Goal: Task Accomplishment & Management: Use online tool/utility

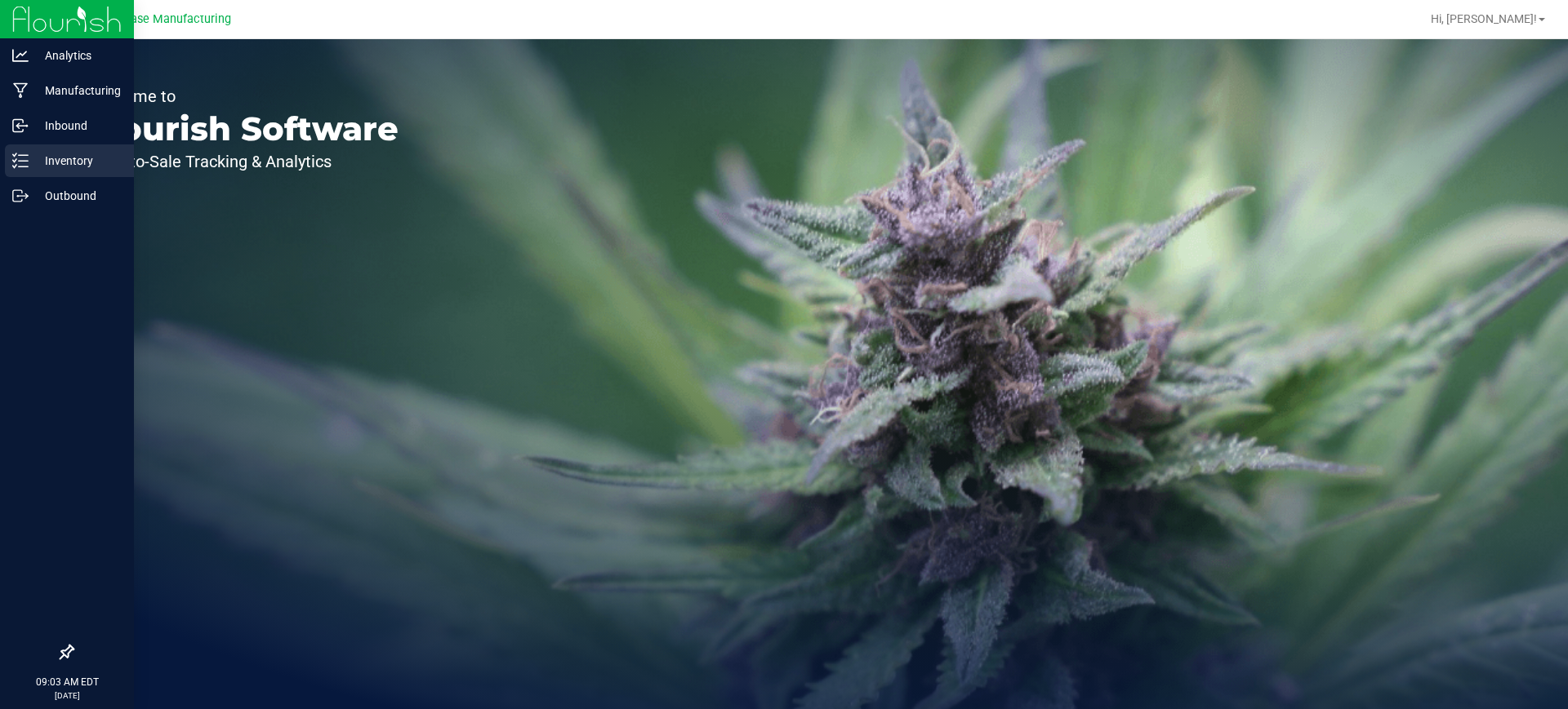
click at [9, 153] on div "Inventory" at bounding box center [69, 160] width 129 height 33
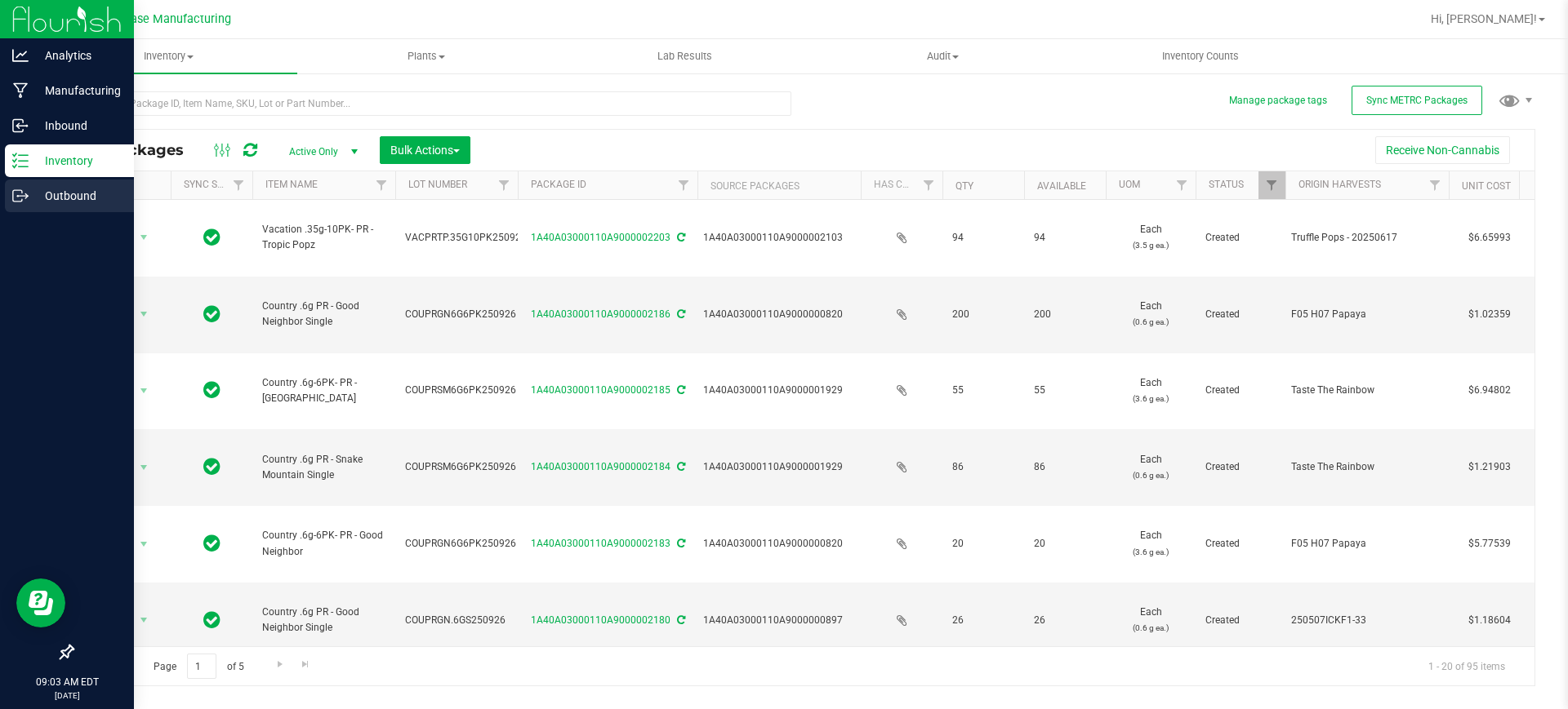
click at [18, 193] on icon at bounding box center [20, 195] width 16 height 16
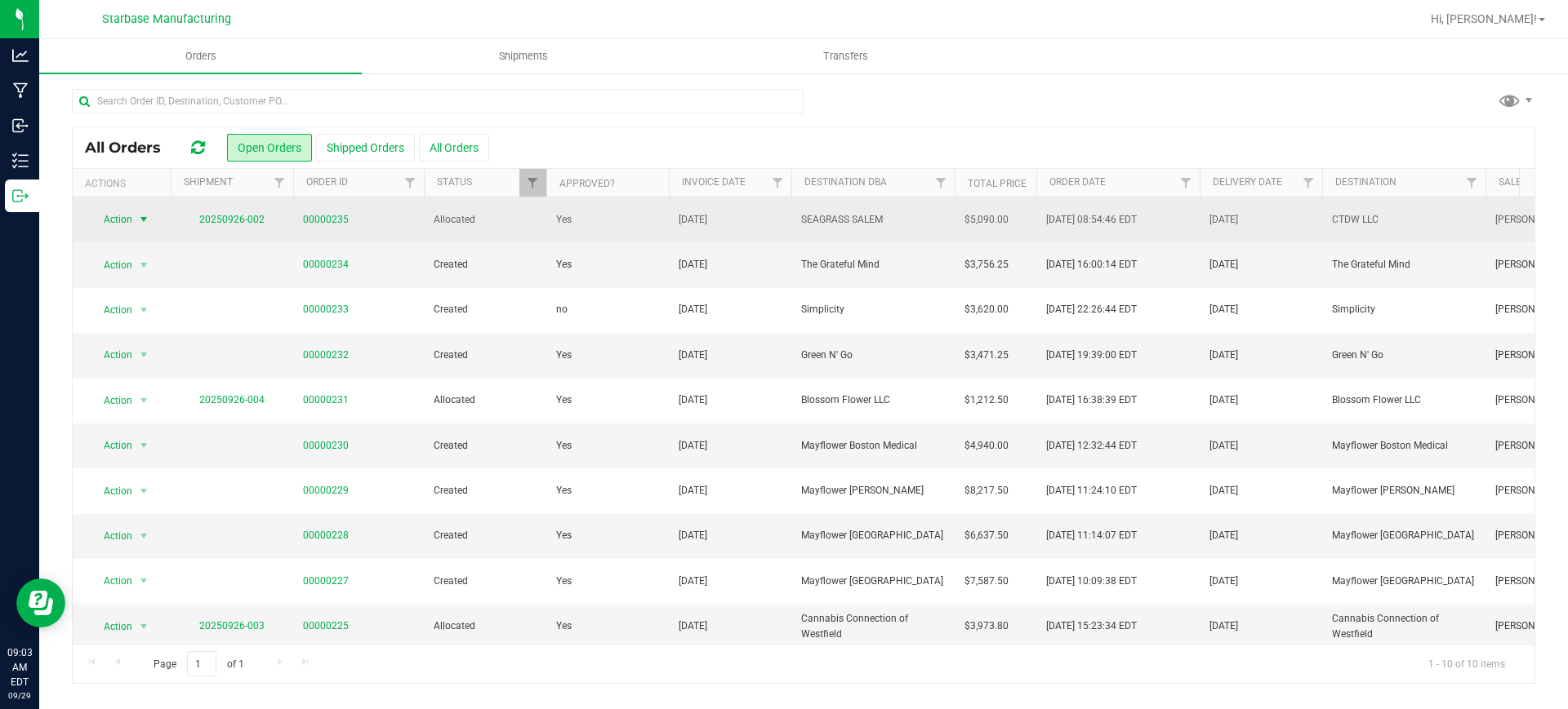
click at [140, 221] on span "select" at bounding box center [144, 220] width 13 height 13
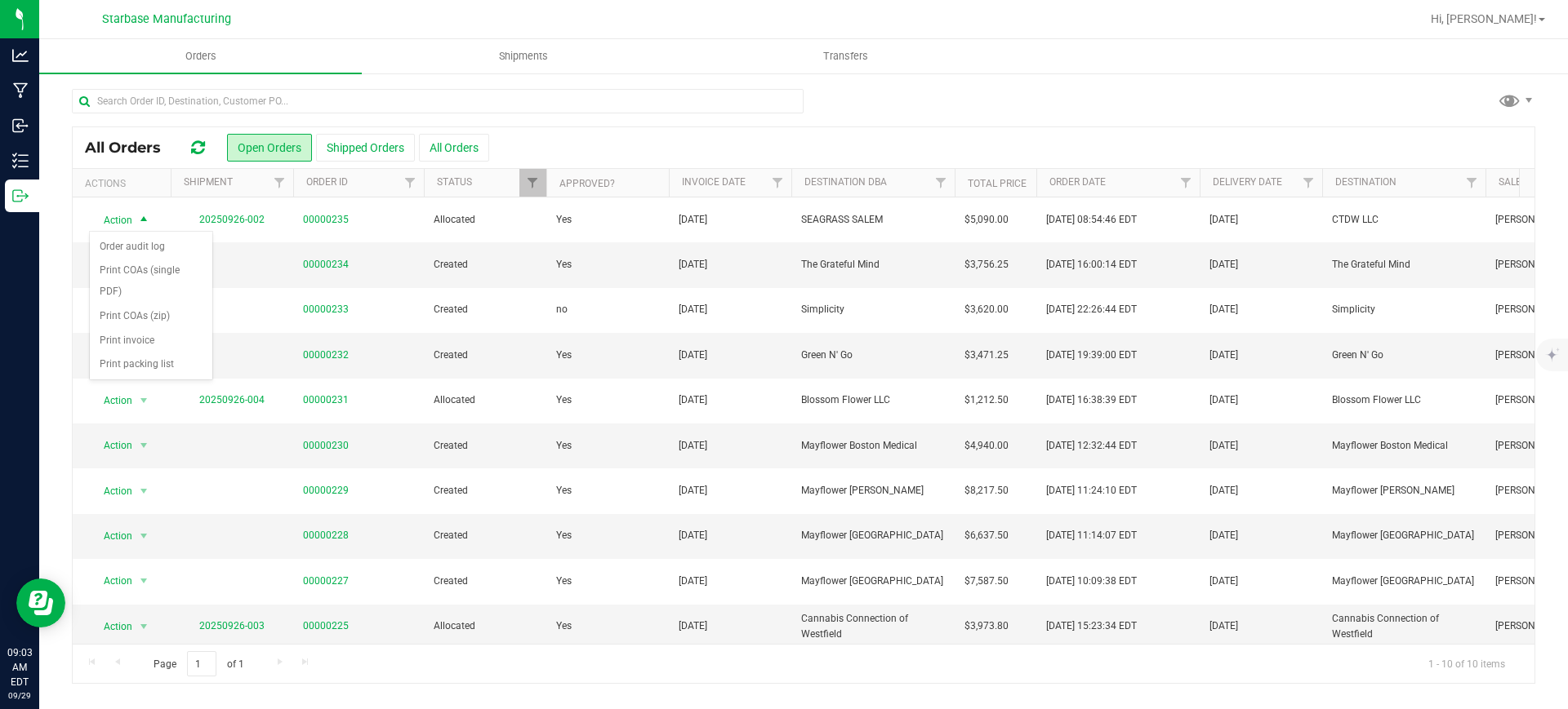
click at [1105, 107] on div at bounding box center [804, 108] width 1464 height 37
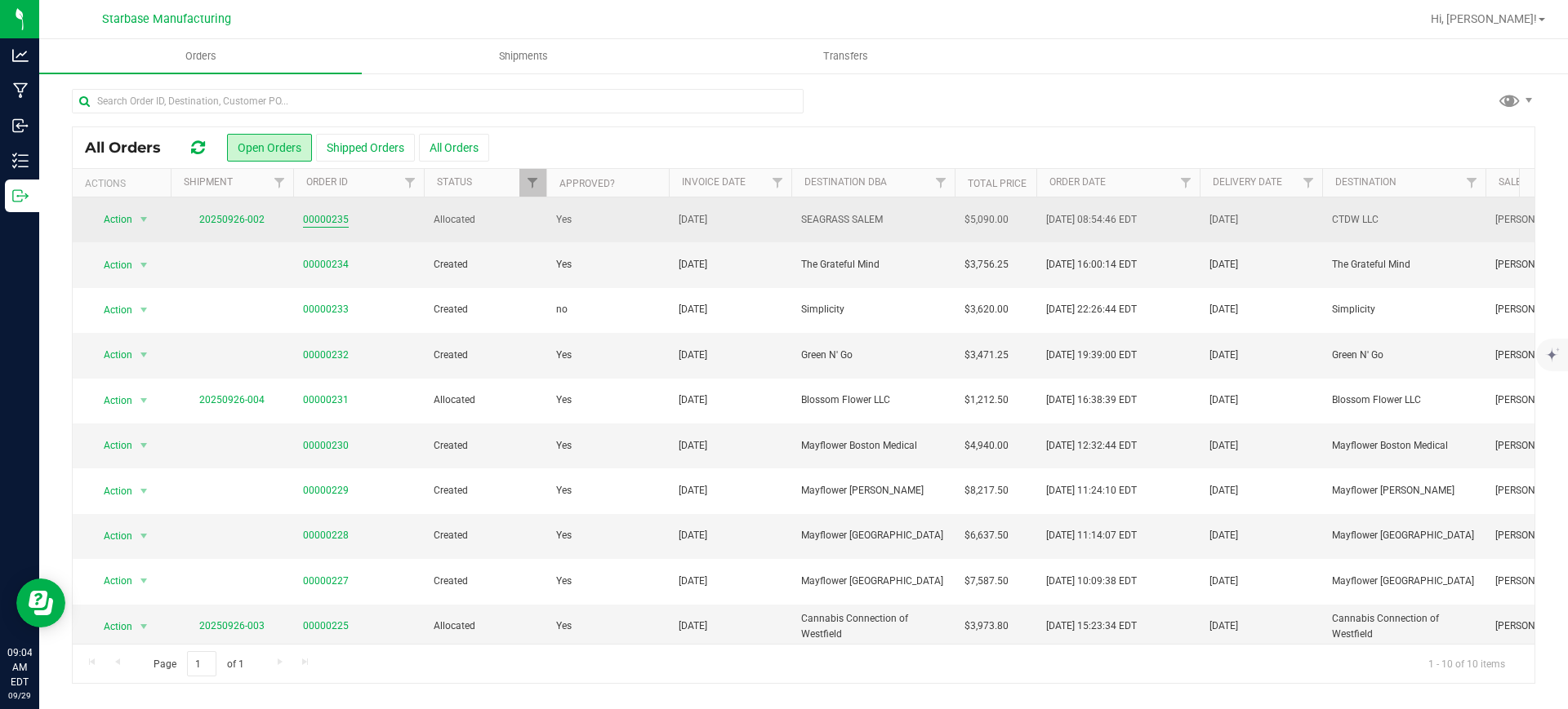
click at [327, 220] on link "00000235" at bounding box center [326, 220] width 46 height 15
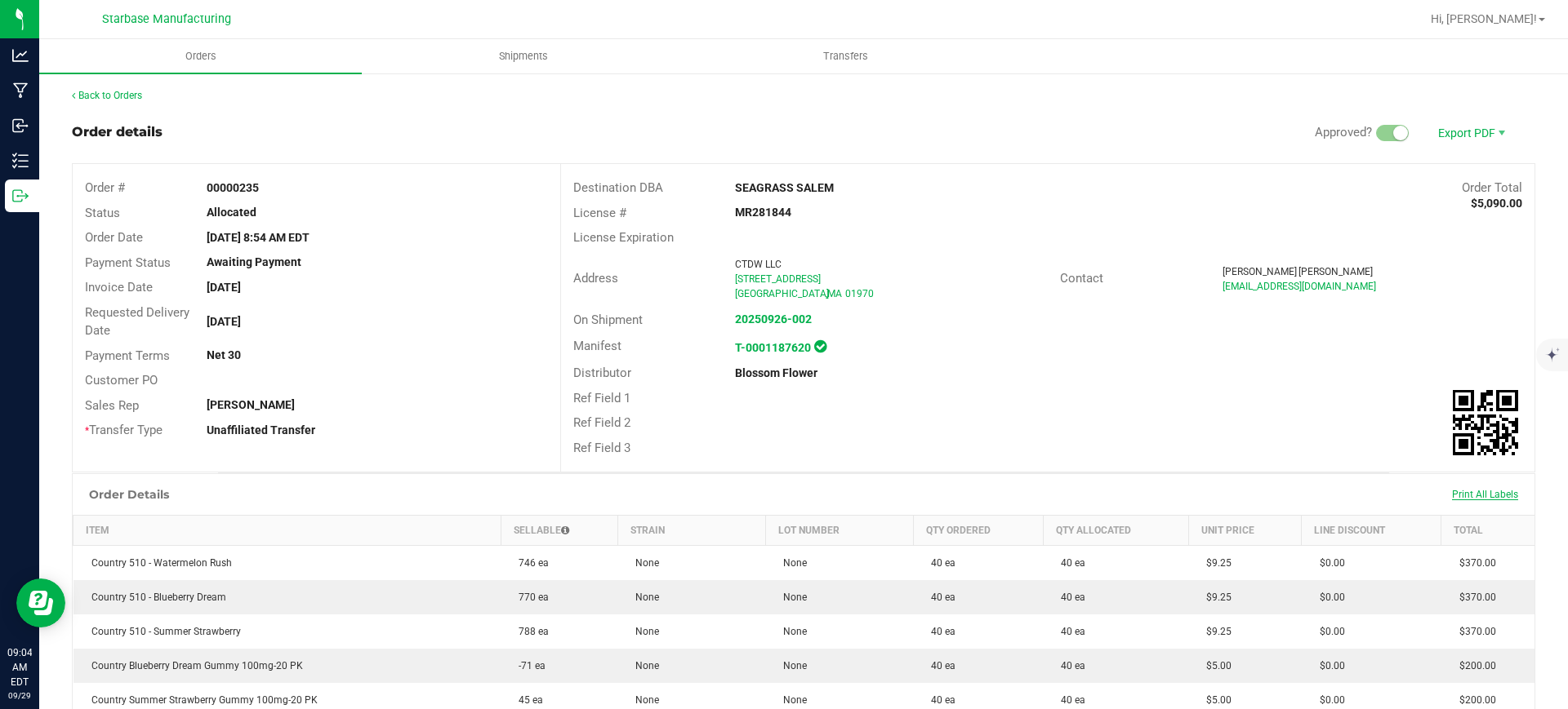
click at [1481, 497] on span "Print All Labels" at bounding box center [1485, 495] width 66 height 12
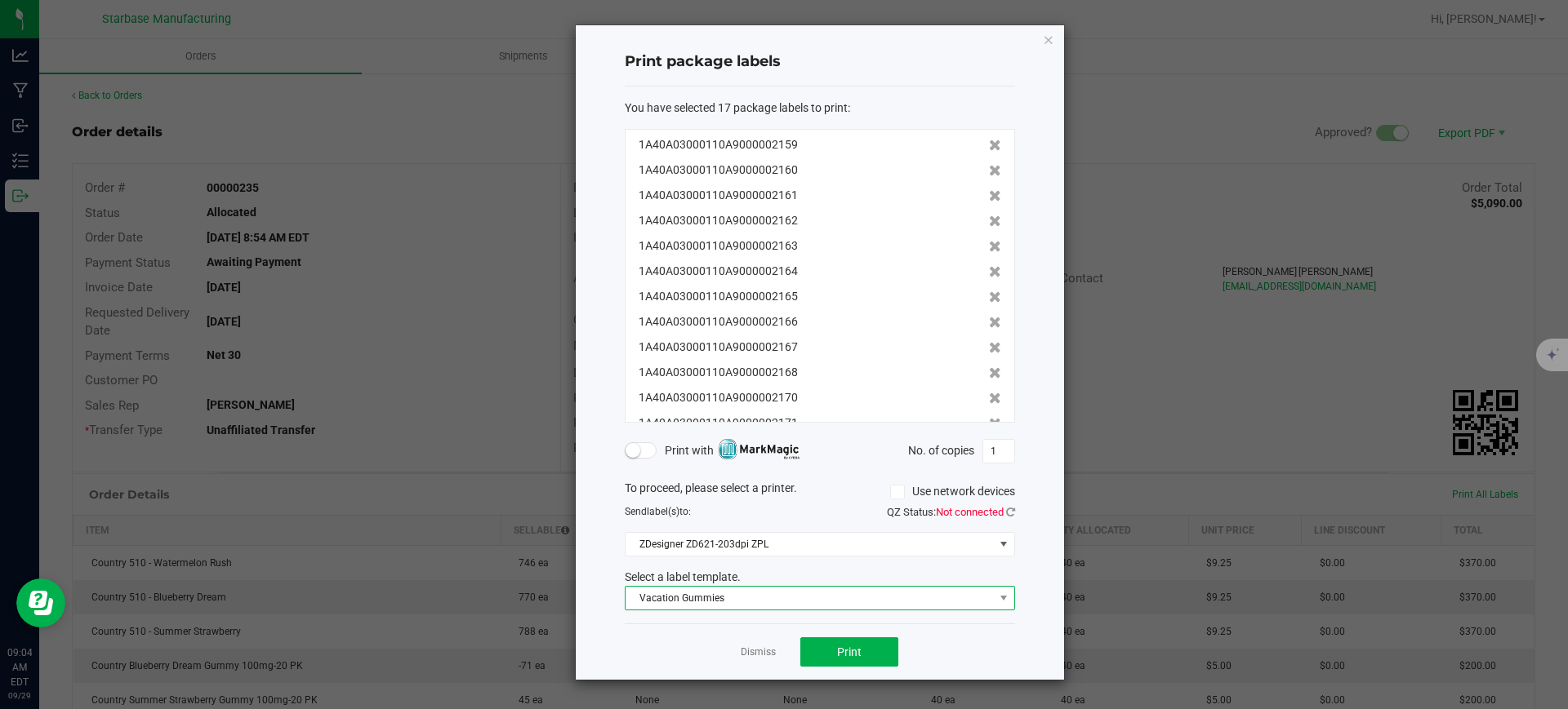
click at [746, 603] on span "Vacation Gummies" at bounding box center [809, 599] width 368 height 23
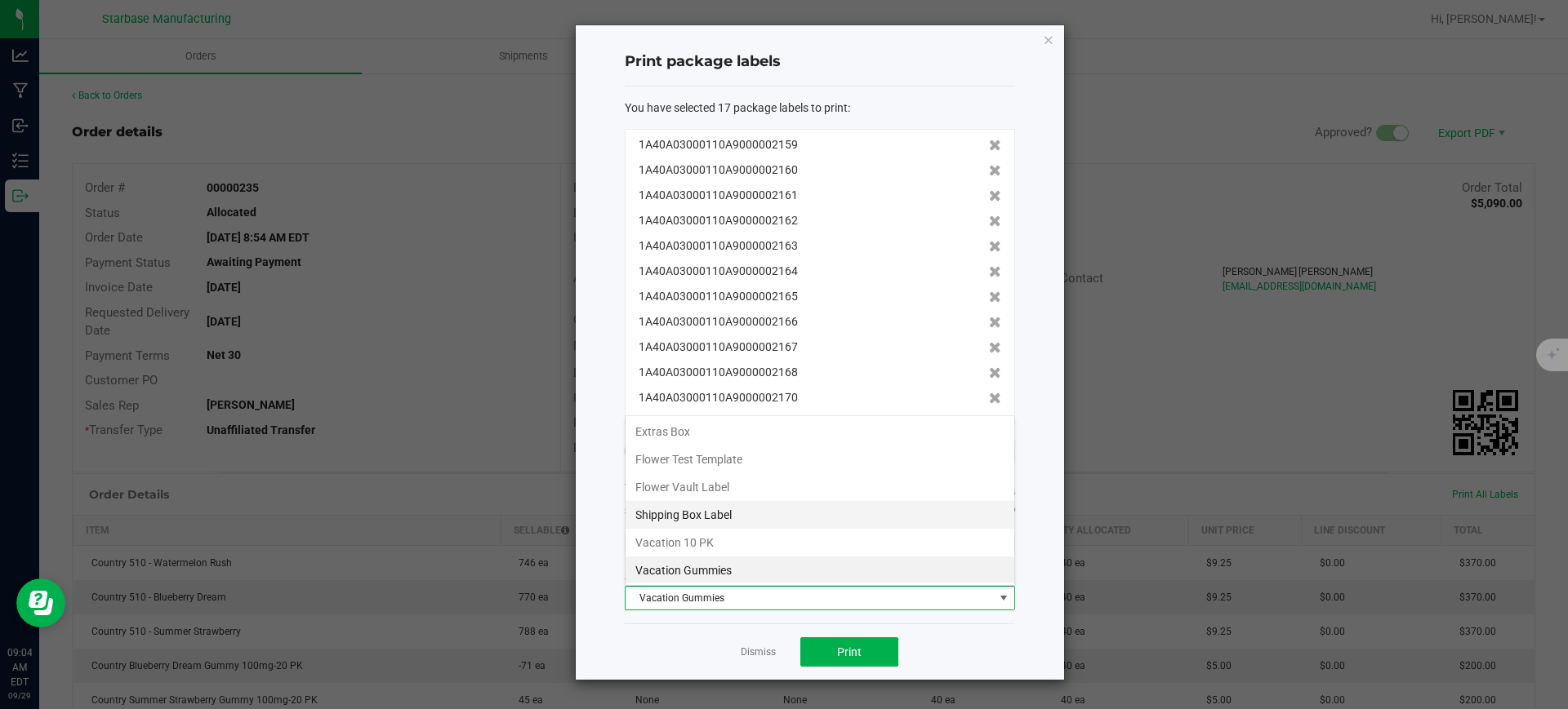
scroll to position [138, 0]
click at [733, 513] on li "Shipping Box Label" at bounding box center [820, 516] width 388 height 28
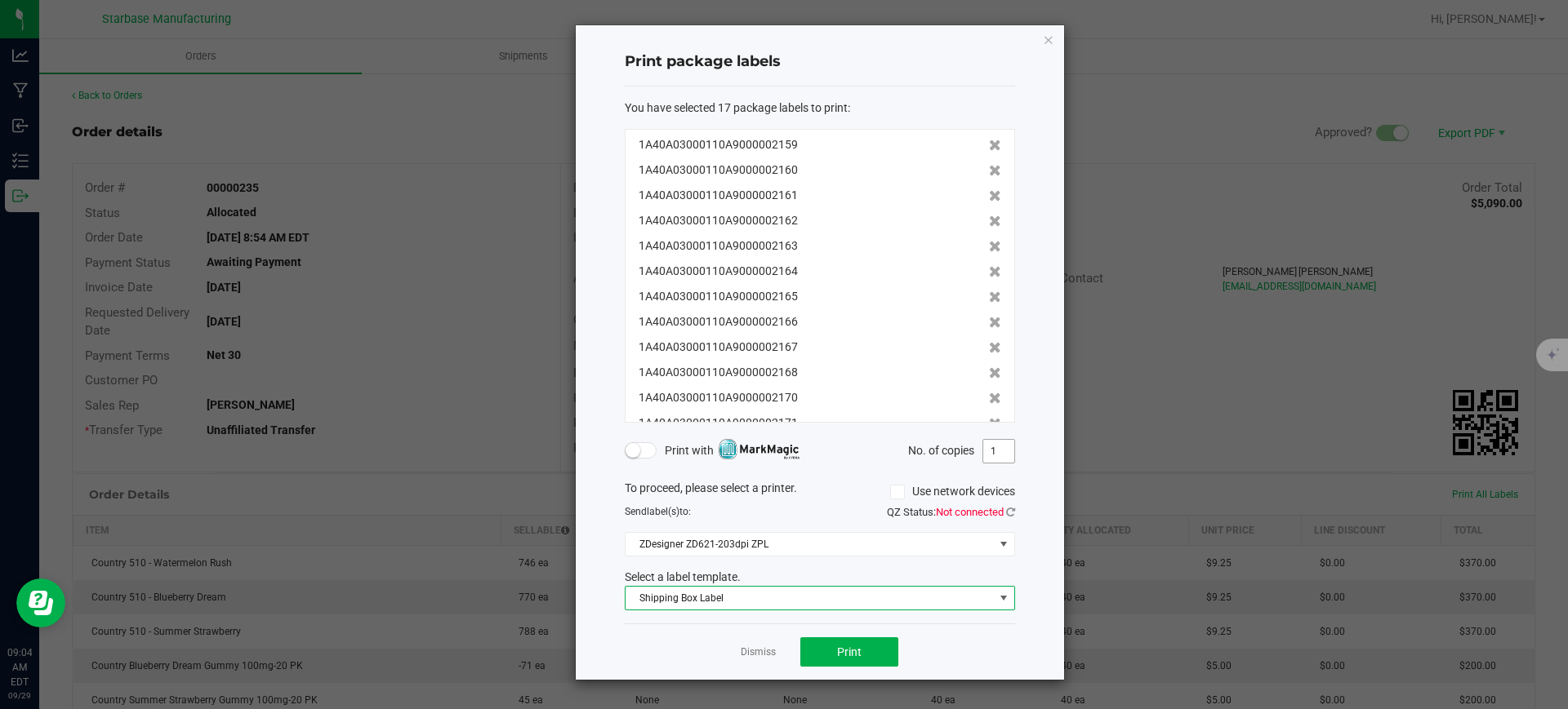
click at [997, 452] on input "1" at bounding box center [999, 452] width 31 height 23
type input "2"
click at [836, 654] on button "Print" at bounding box center [850, 652] width 98 height 30
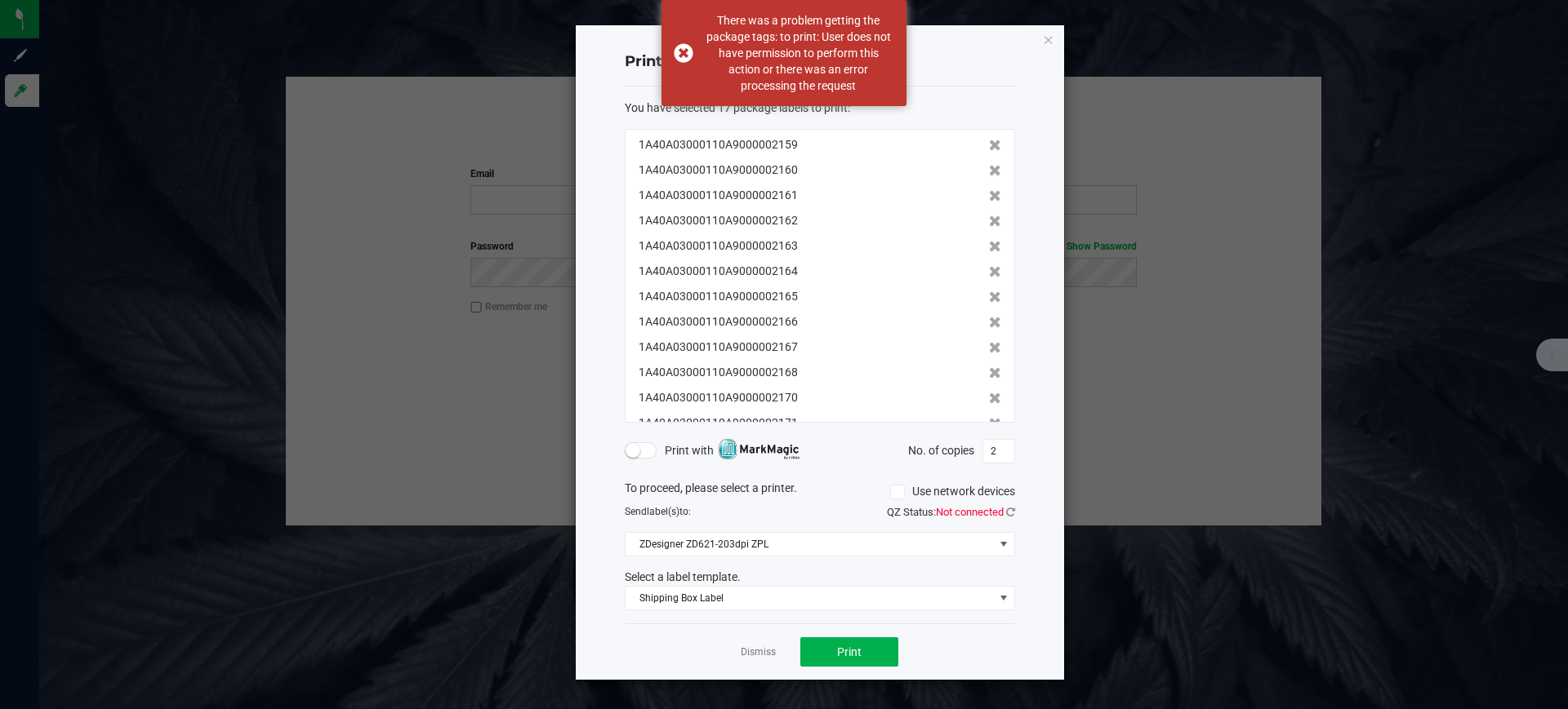
click at [780, 666] on div "Dismiss Print" at bounding box center [820, 651] width 390 height 57
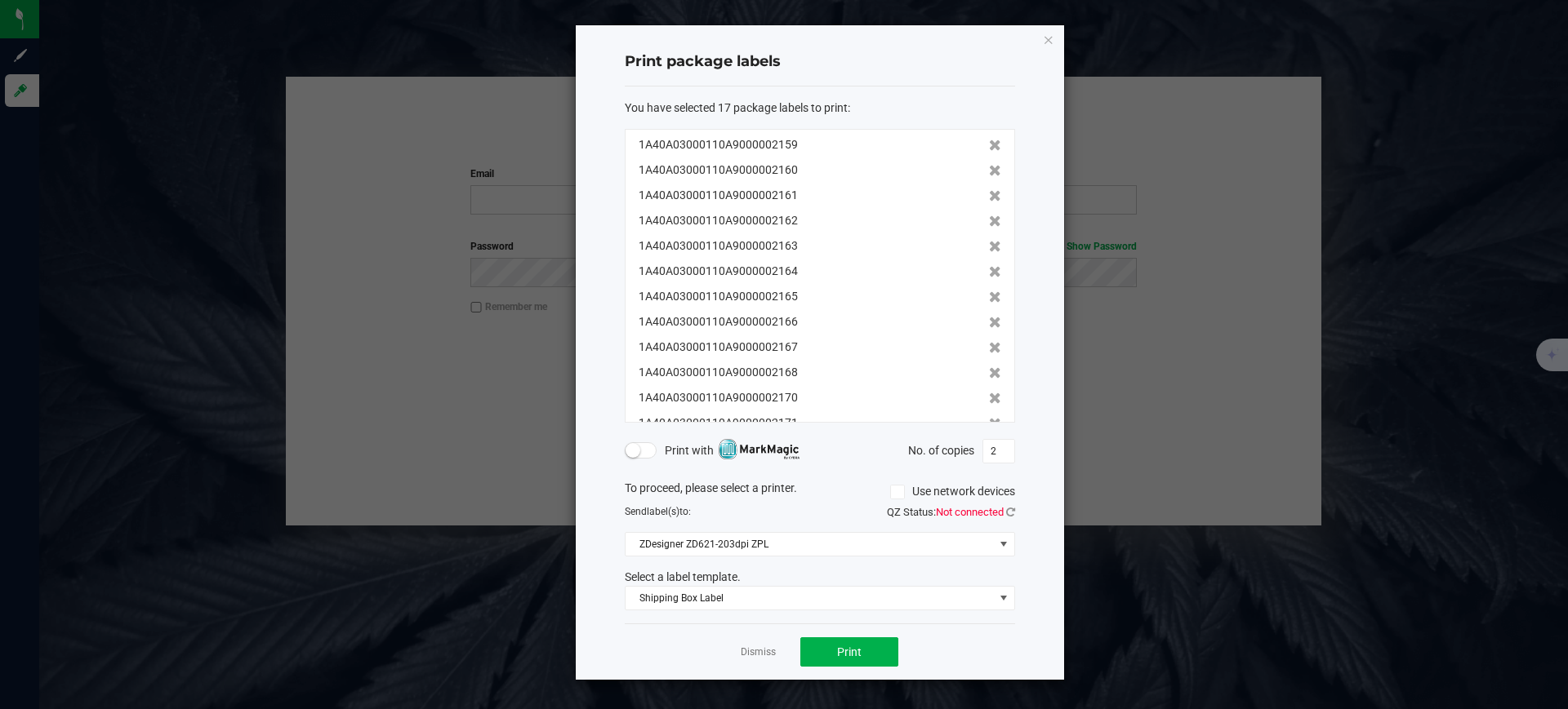
click at [778, 655] on div "Dismiss Print" at bounding box center [820, 651] width 390 height 57
click at [741, 648] on link "Dismiss" at bounding box center [759, 652] width 36 height 13
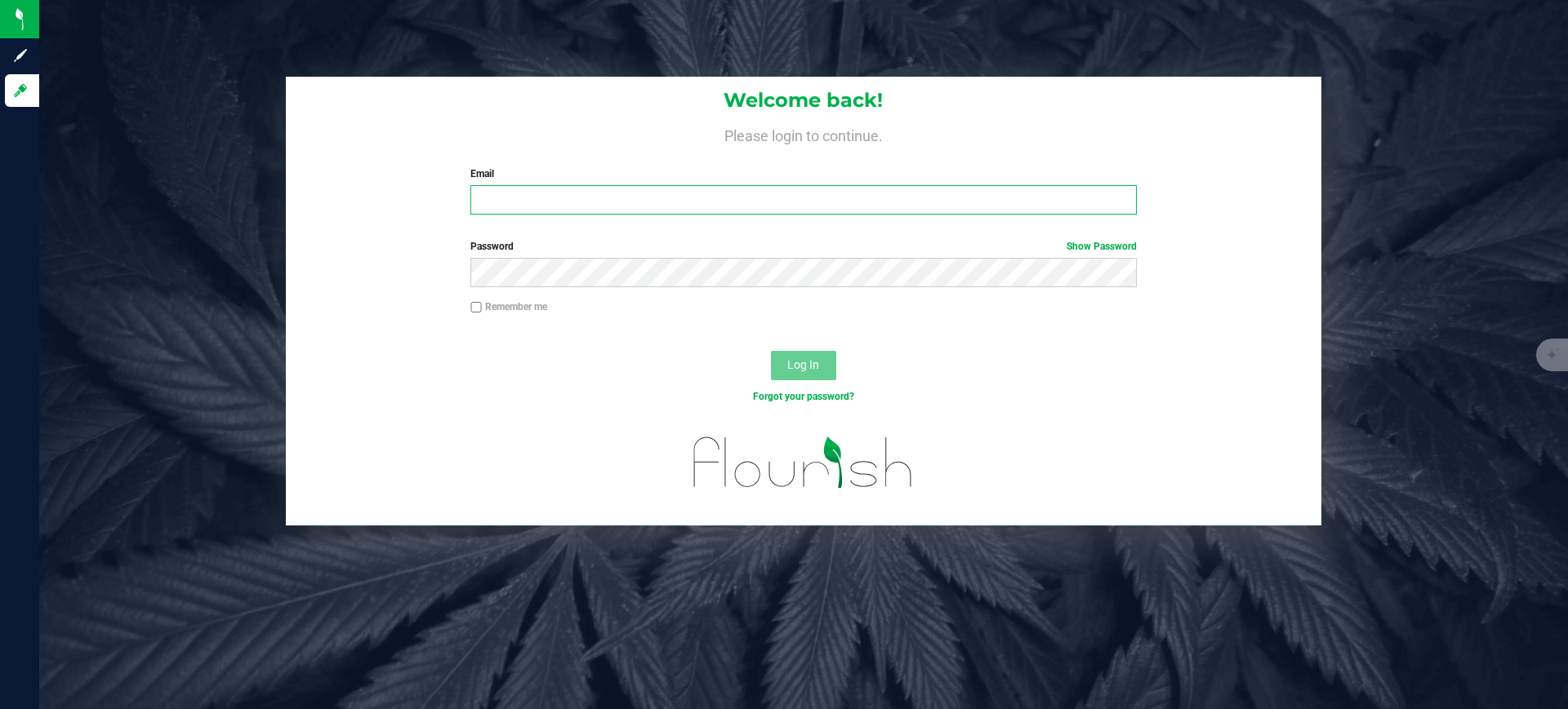
drag, startPoint x: 539, startPoint y: 202, endPoint x: 547, endPoint y: 211, distance: 12.0
click at [539, 204] on input "Email" at bounding box center [803, 200] width 666 height 30
type input "[PERSON_NAME][EMAIL_ADDRESS][DOMAIN_NAME]"
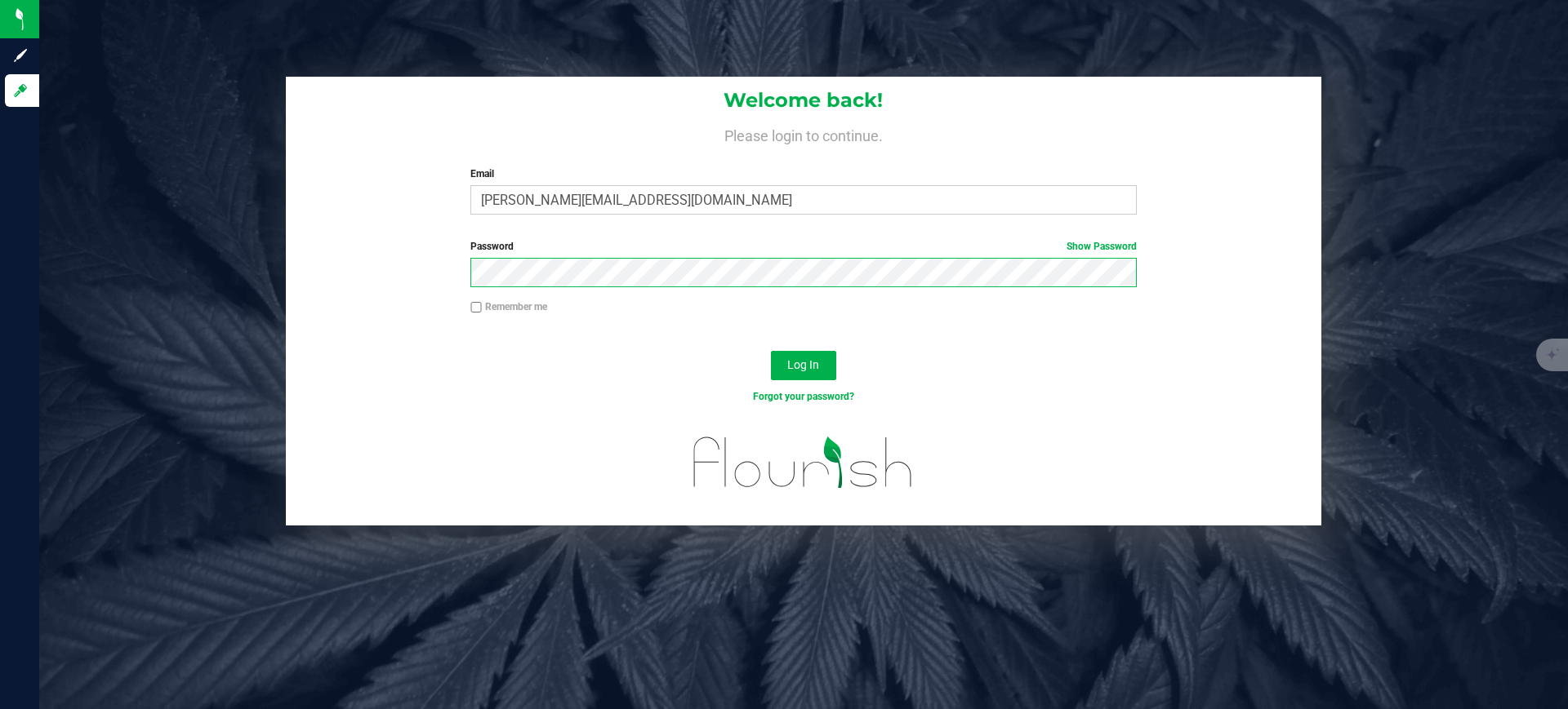
click at [771, 351] on button "Log In" at bounding box center [804, 365] width 65 height 30
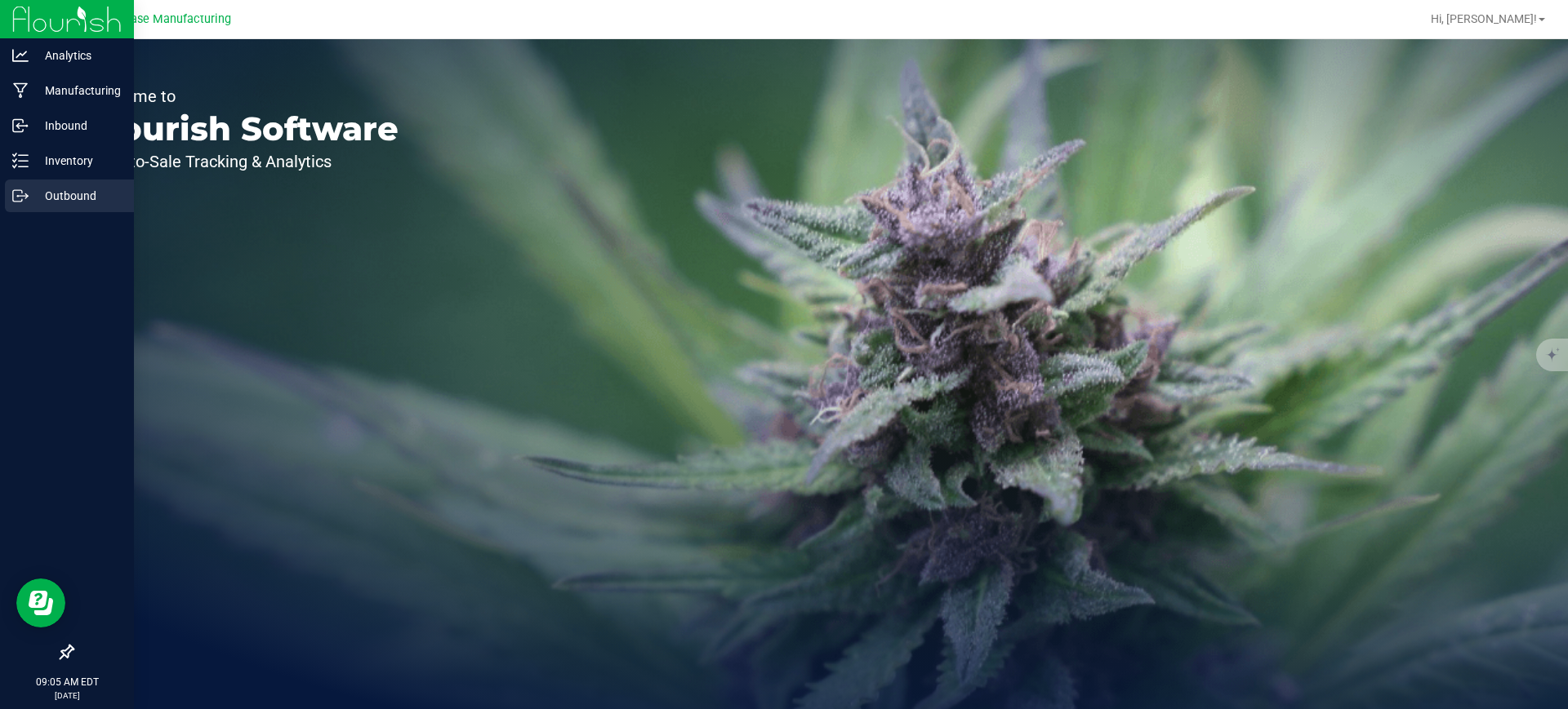
click at [18, 190] on icon at bounding box center [17, 196] width 9 height 12
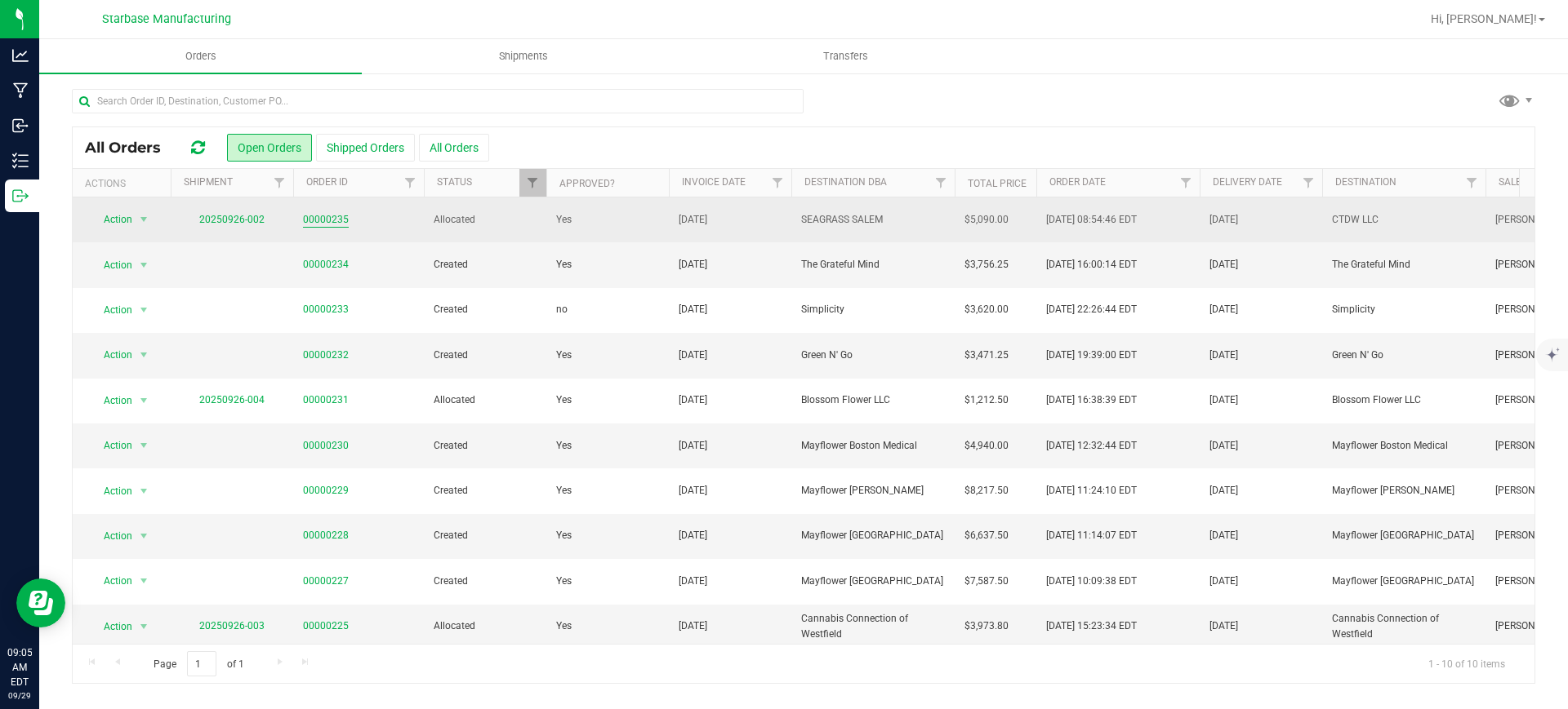
click at [339, 220] on link "00000235" at bounding box center [326, 220] width 46 height 15
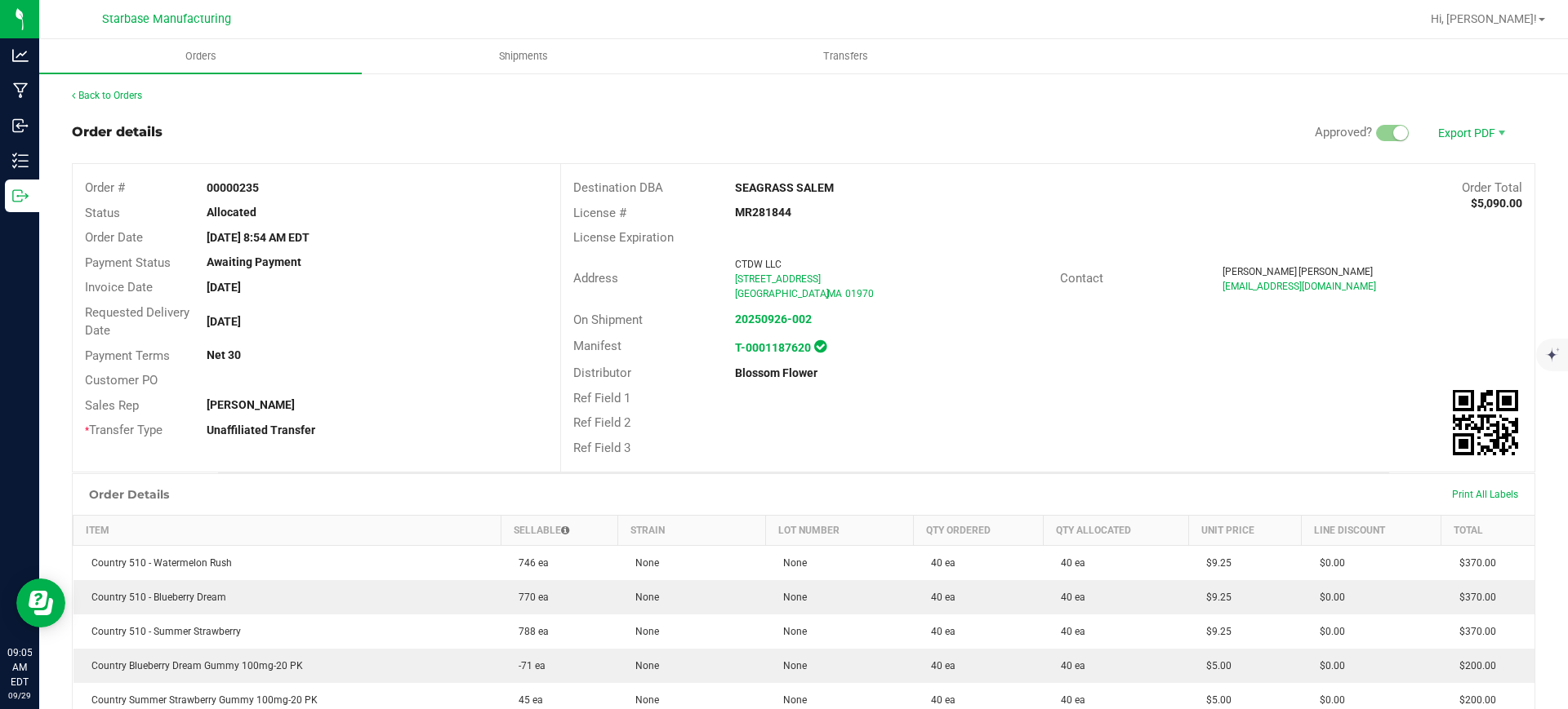
click at [1451, 486] on div "Print All Labels" at bounding box center [1485, 495] width 83 height 35
click at [1453, 493] on span "Print All Labels" at bounding box center [1485, 495] width 66 height 12
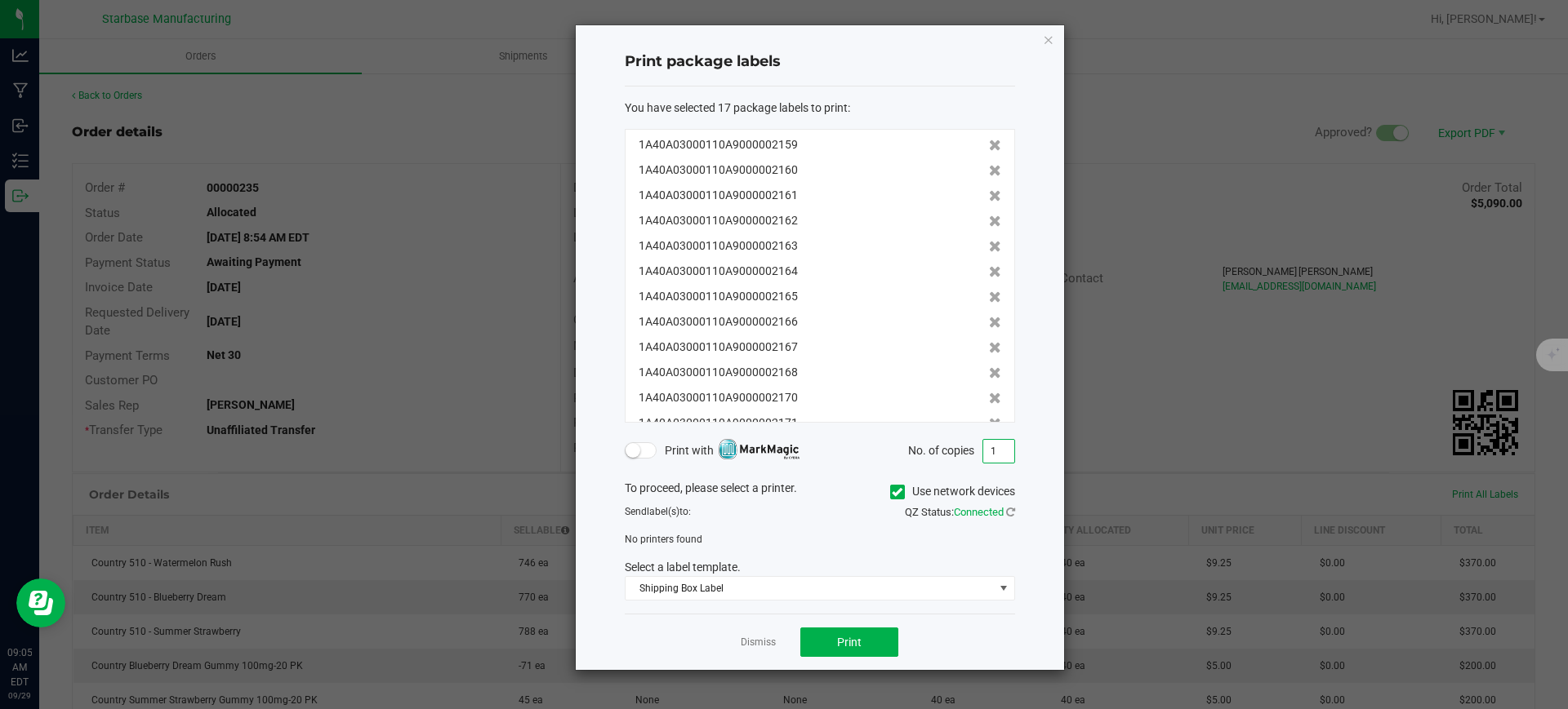
click at [996, 446] on input "1" at bounding box center [999, 452] width 31 height 23
type input "2"
click at [880, 638] on button "Print" at bounding box center [850, 642] width 98 height 30
click at [900, 492] on icon at bounding box center [897, 492] width 11 height 0
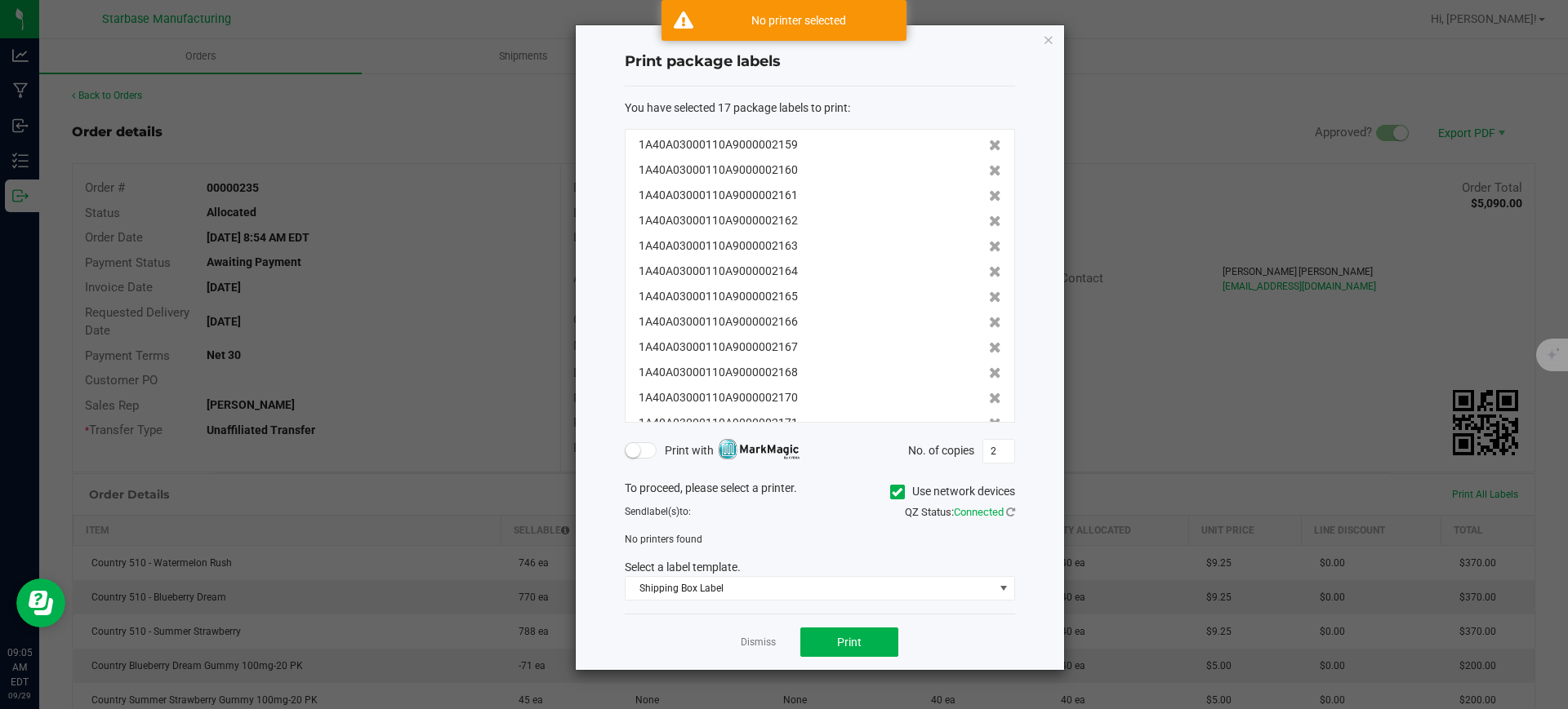
click at [0, 0] on input "Use network devices" at bounding box center [0, 0] width 0 height 0
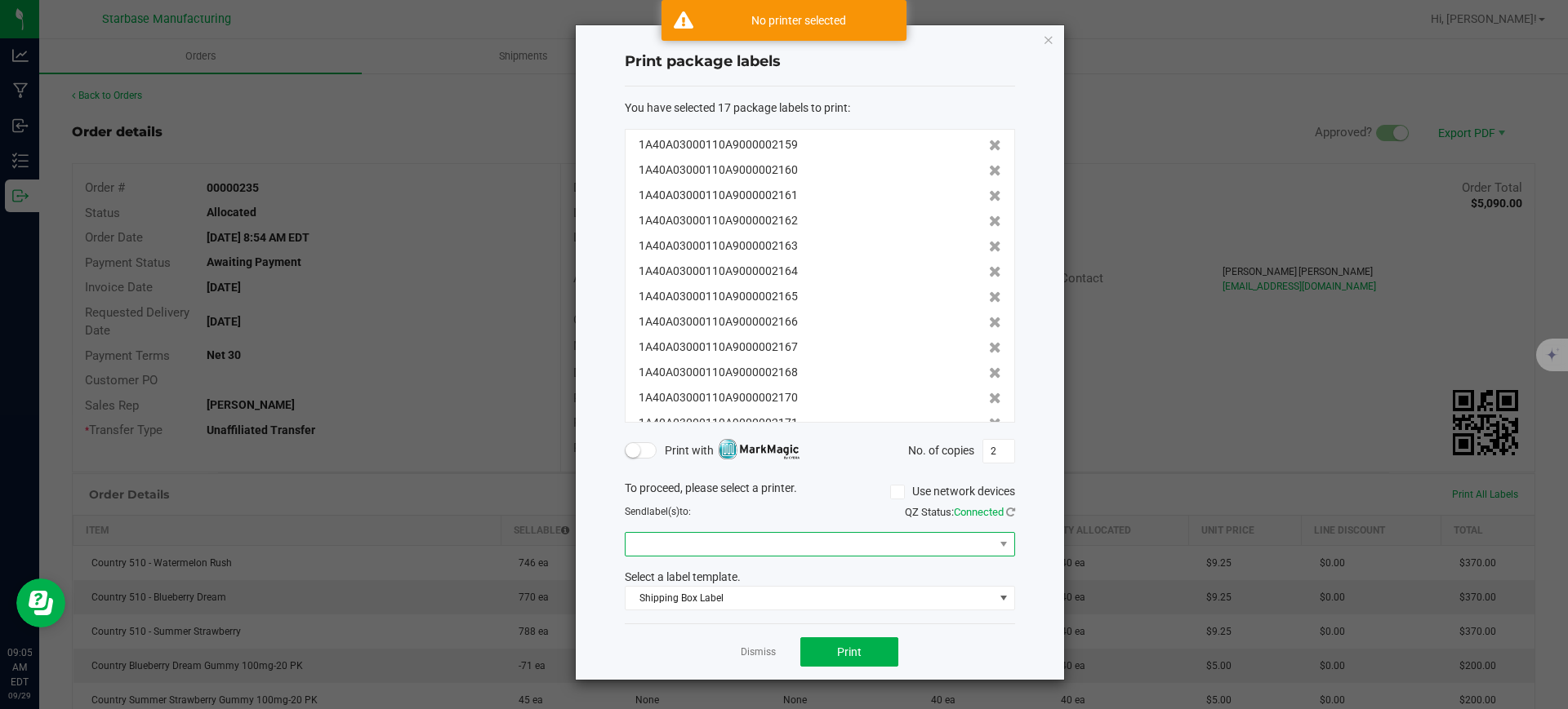
click at [774, 550] on span at bounding box center [809, 545] width 368 height 23
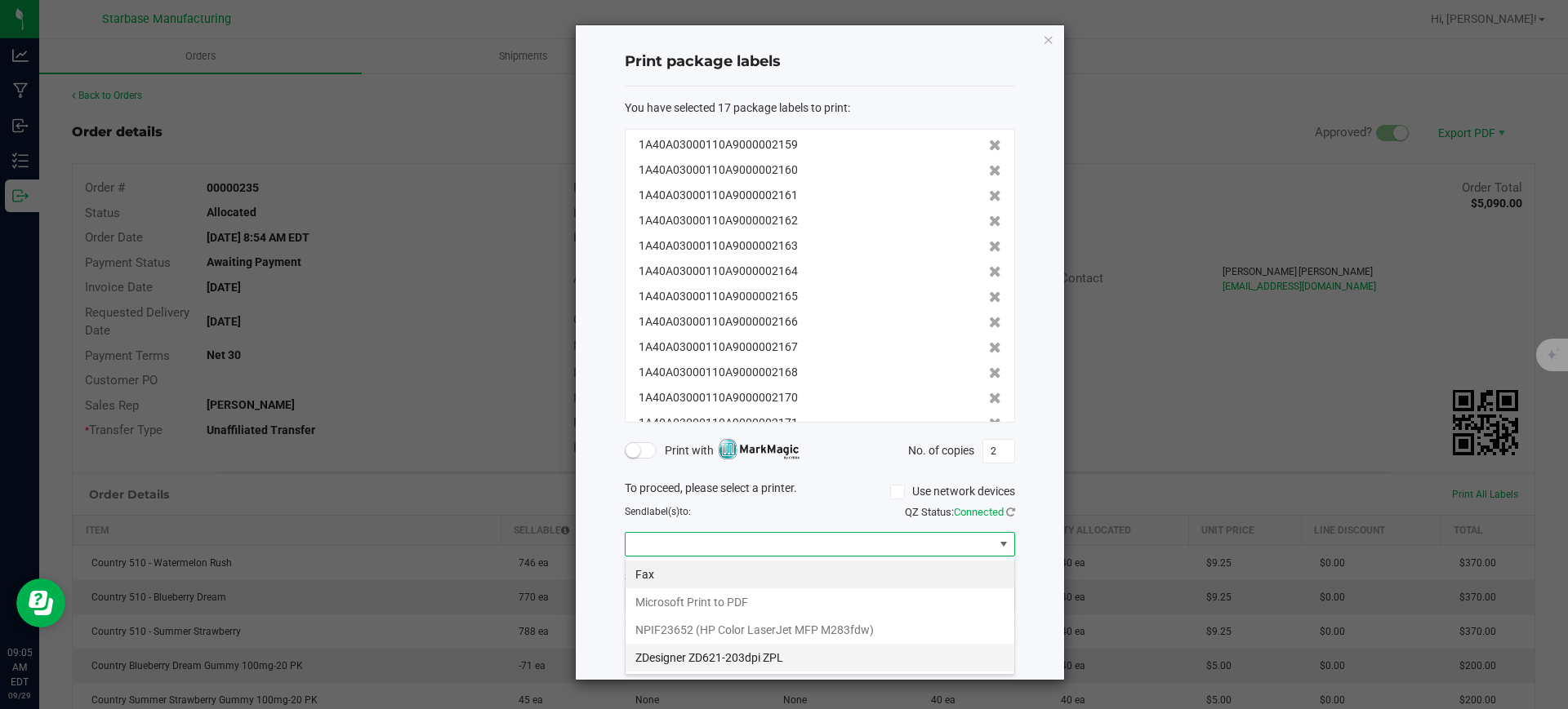
click at [796, 659] on ZPL "ZDesigner ZD621-203dpi ZPL" at bounding box center [820, 657] width 388 height 28
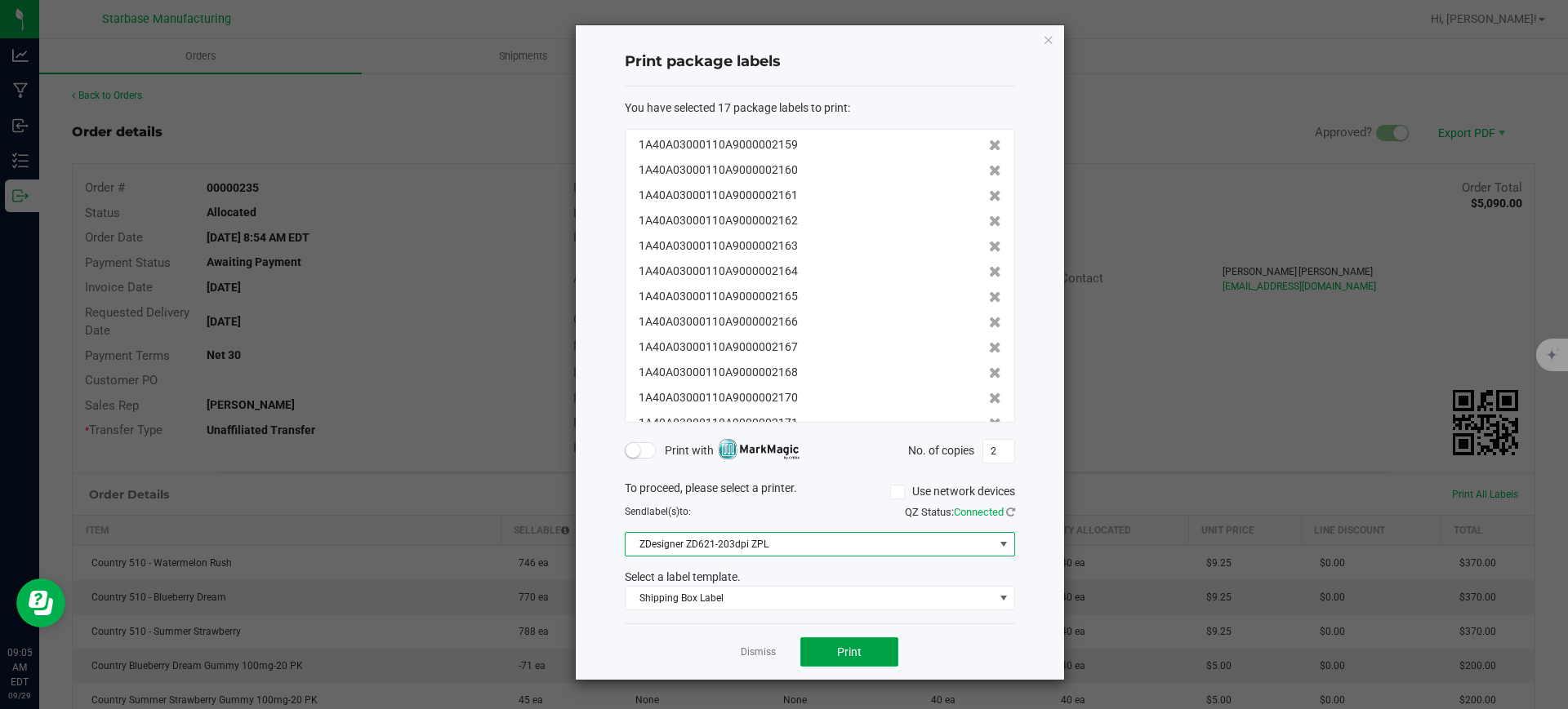
click at [829, 646] on button "Print" at bounding box center [850, 652] width 98 height 30
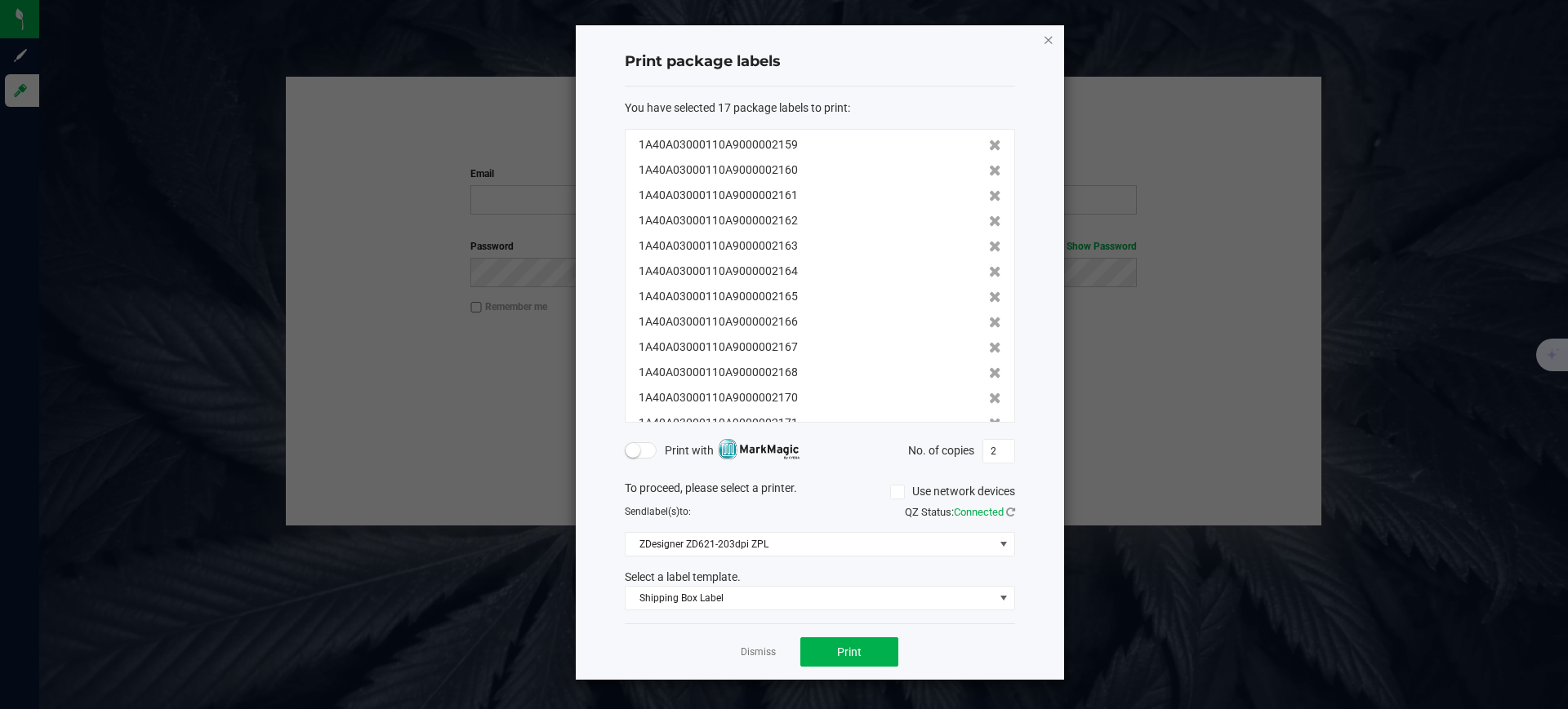
click at [1047, 30] on icon "button" at bounding box center [1049, 39] width 12 height 19
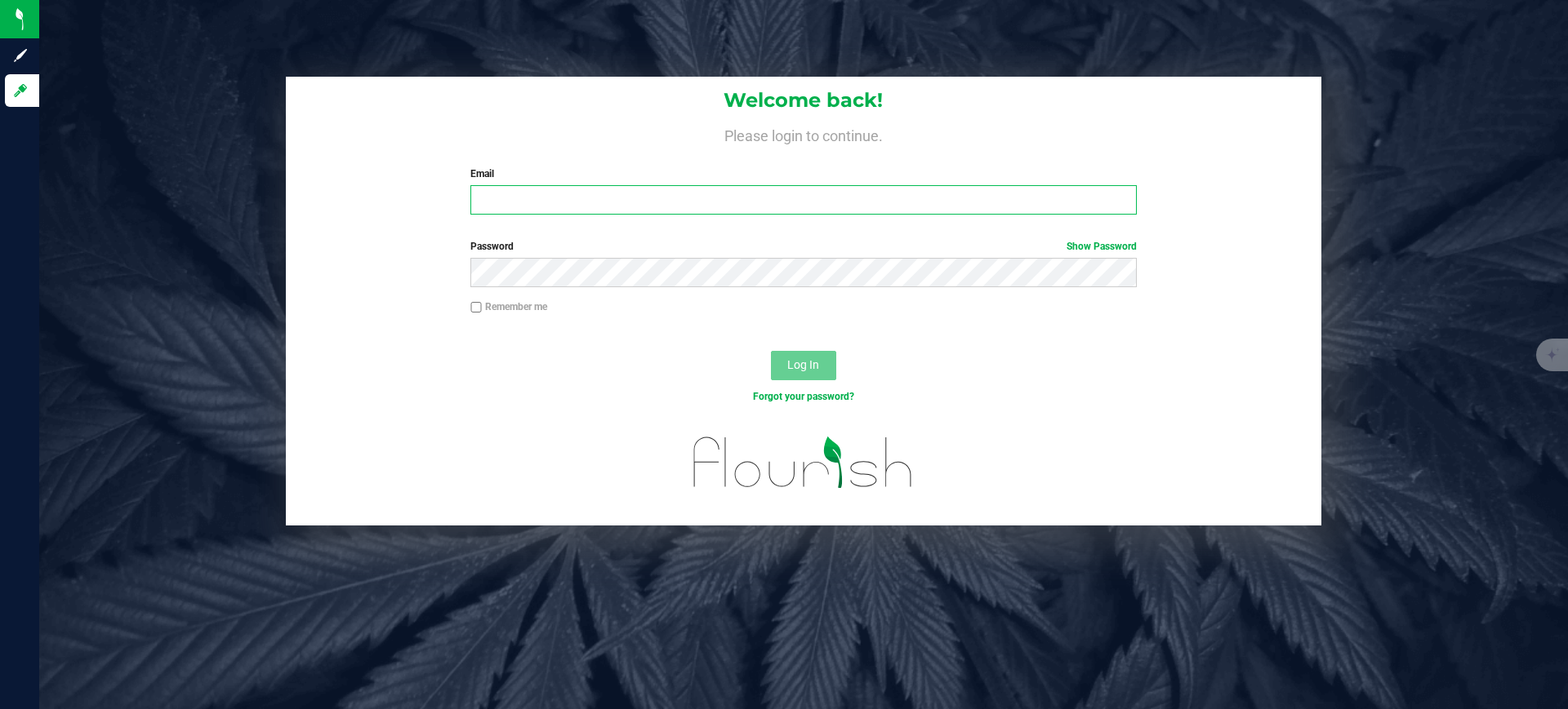
click at [731, 203] on input "Email" at bounding box center [803, 200] width 666 height 30
type input "[PERSON_NAME][EMAIL_ADDRESS][DOMAIN_NAME]"
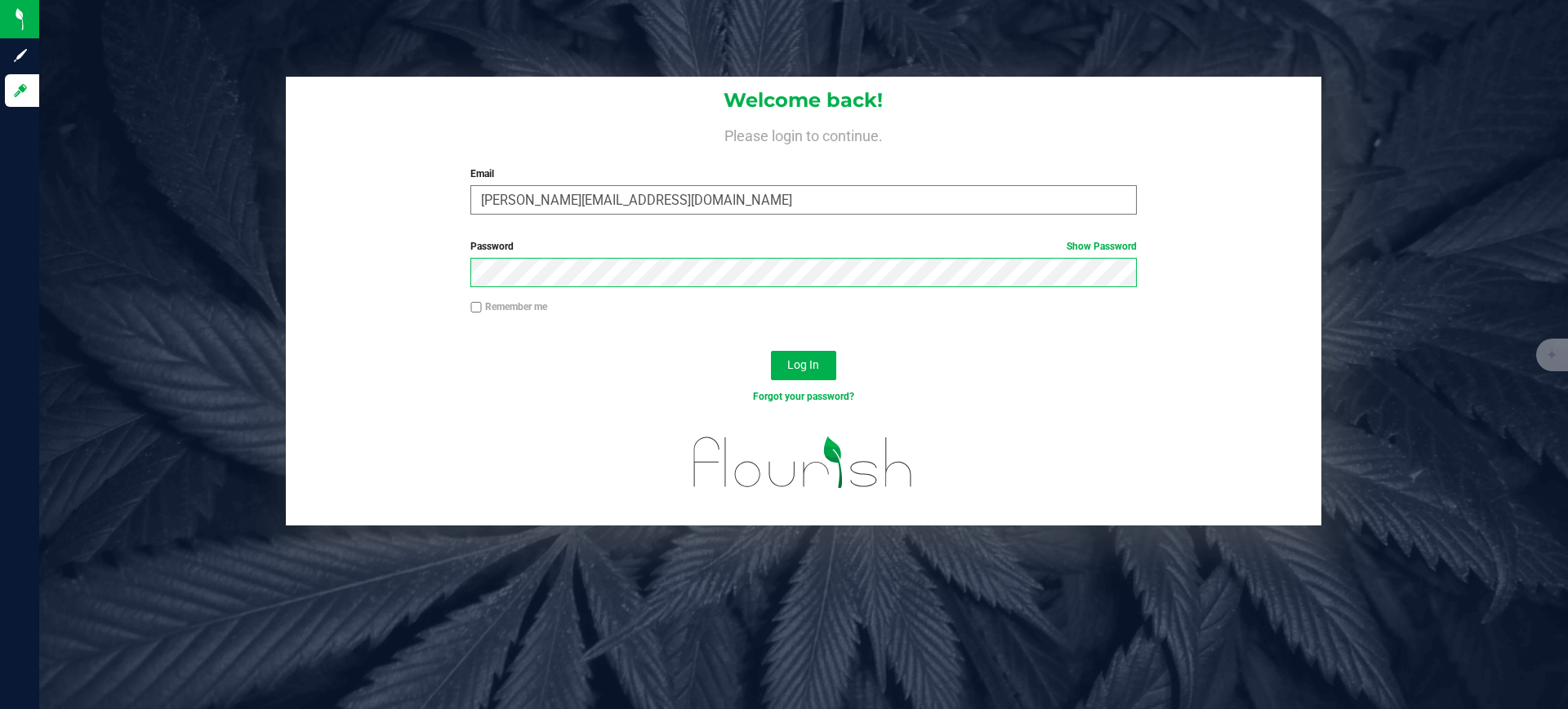
click at [771, 351] on button "Log In" at bounding box center [804, 365] width 65 height 30
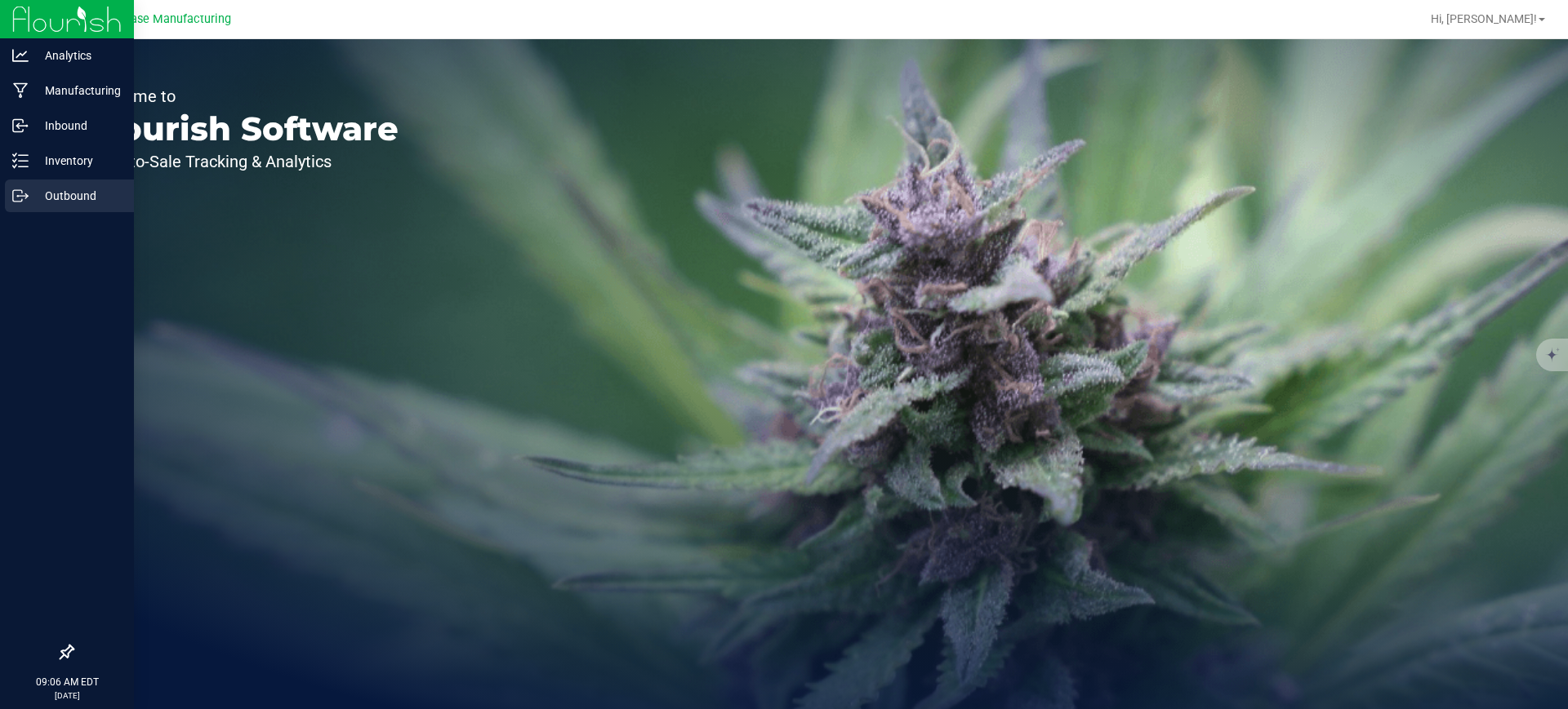
click at [14, 208] on div "Outbound" at bounding box center [69, 196] width 129 height 33
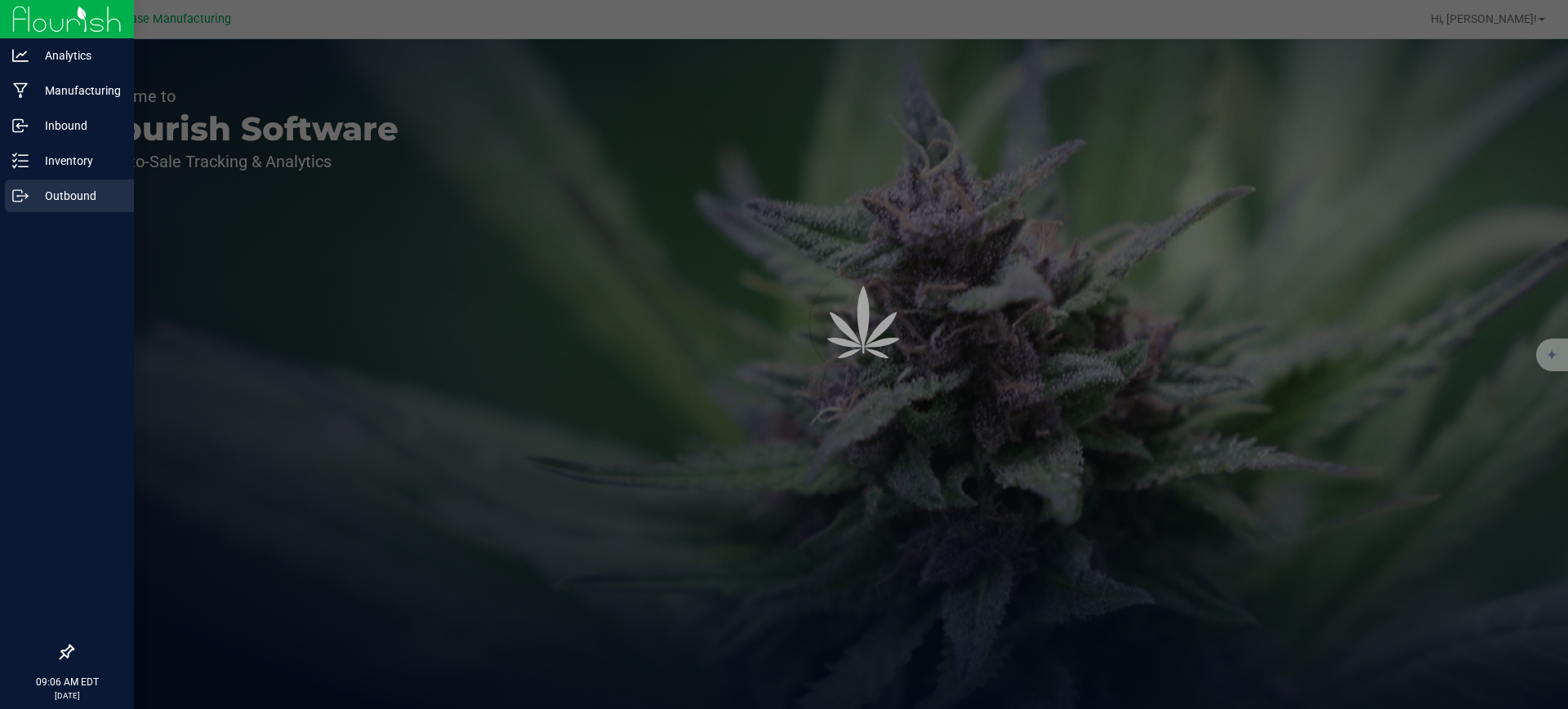
click at [76, 194] on p "Outbound" at bounding box center [78, 196] width 98 height 19
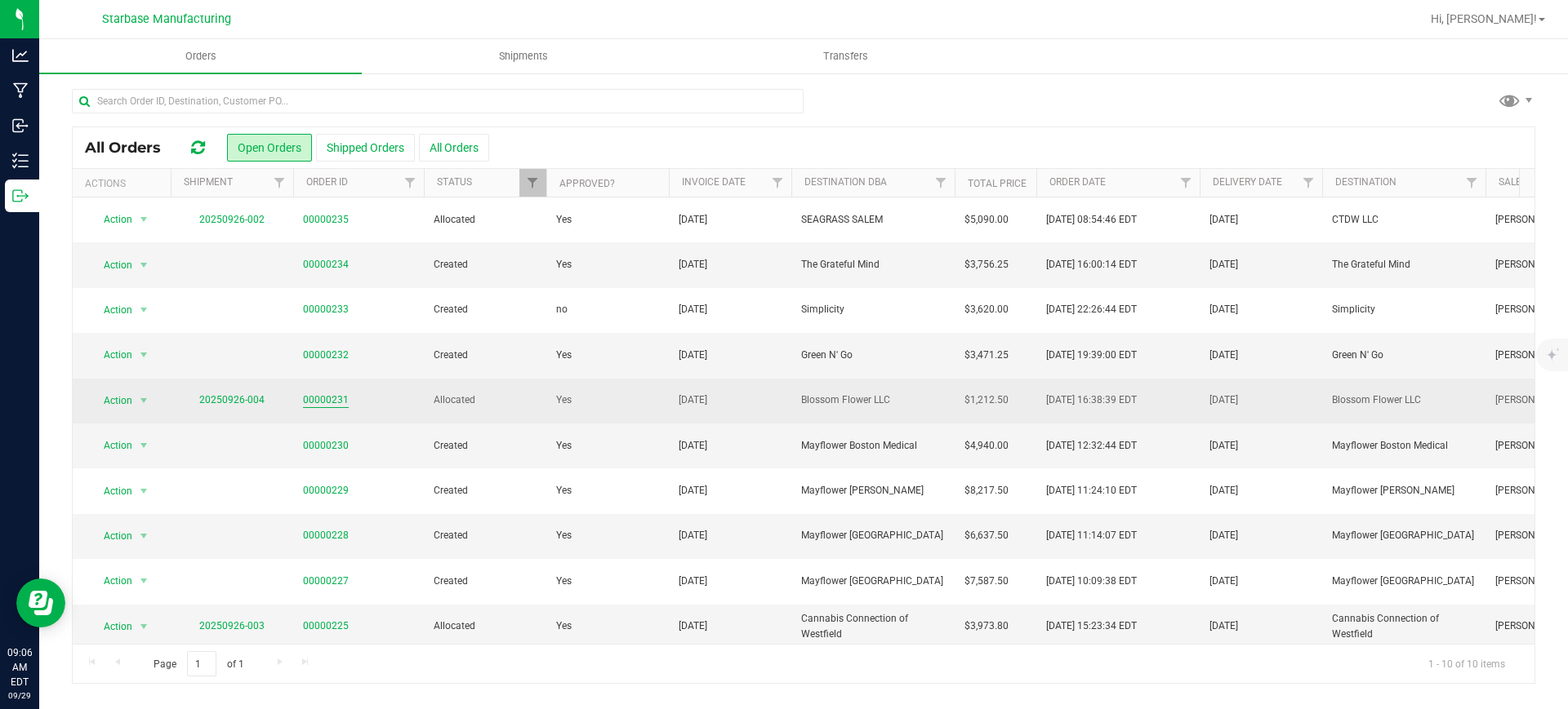
click at [327, 402] on link "00000231" at bounding box center [326, 401] width 46 height 15
